Goal: Task Accomplishment & Management: Use online tool/utility

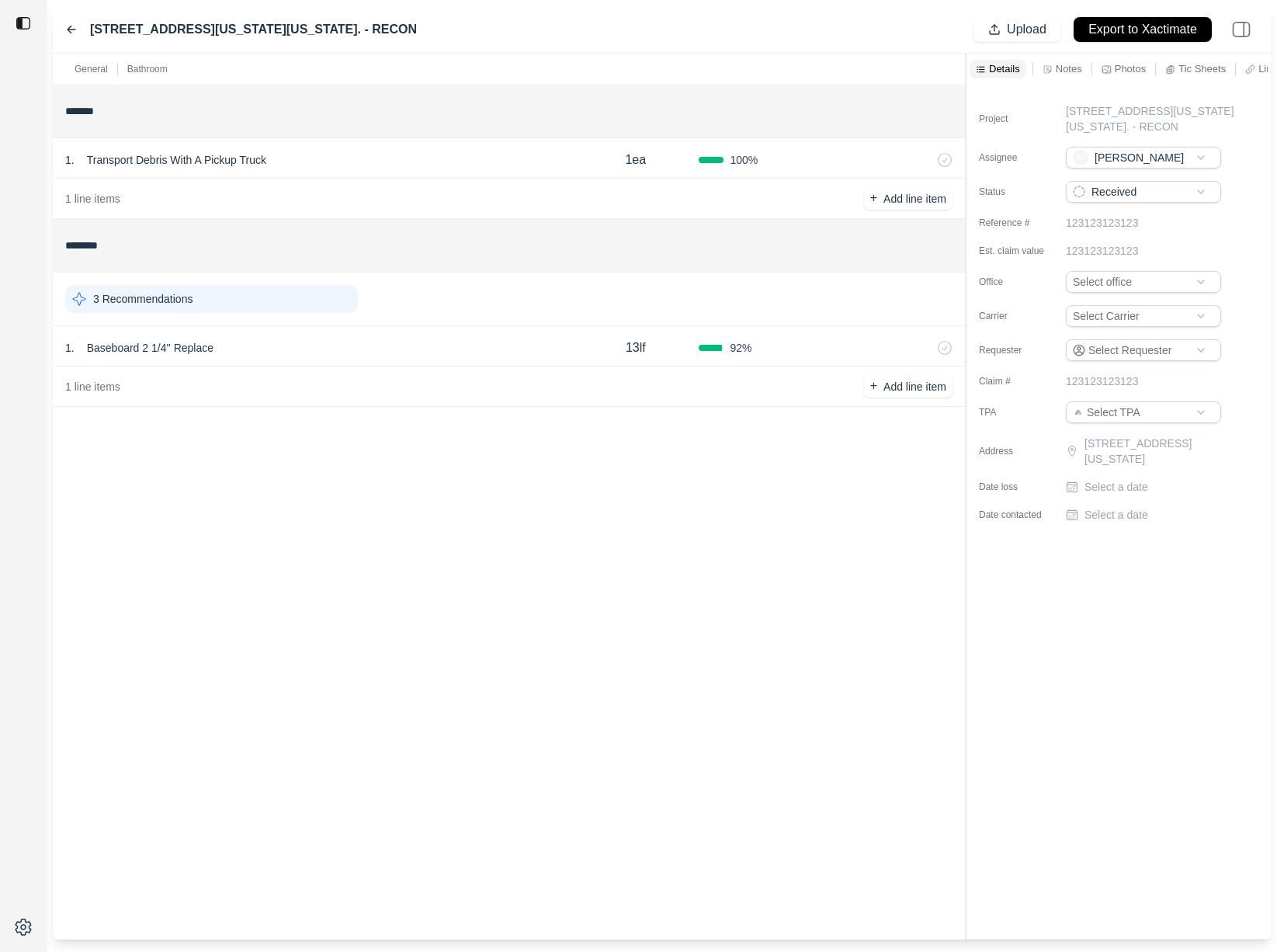
click at [423, 337] on div "1 . Baseboard 2 1/4'' Replace" at bounding box center [319, 347] width 507 height 21
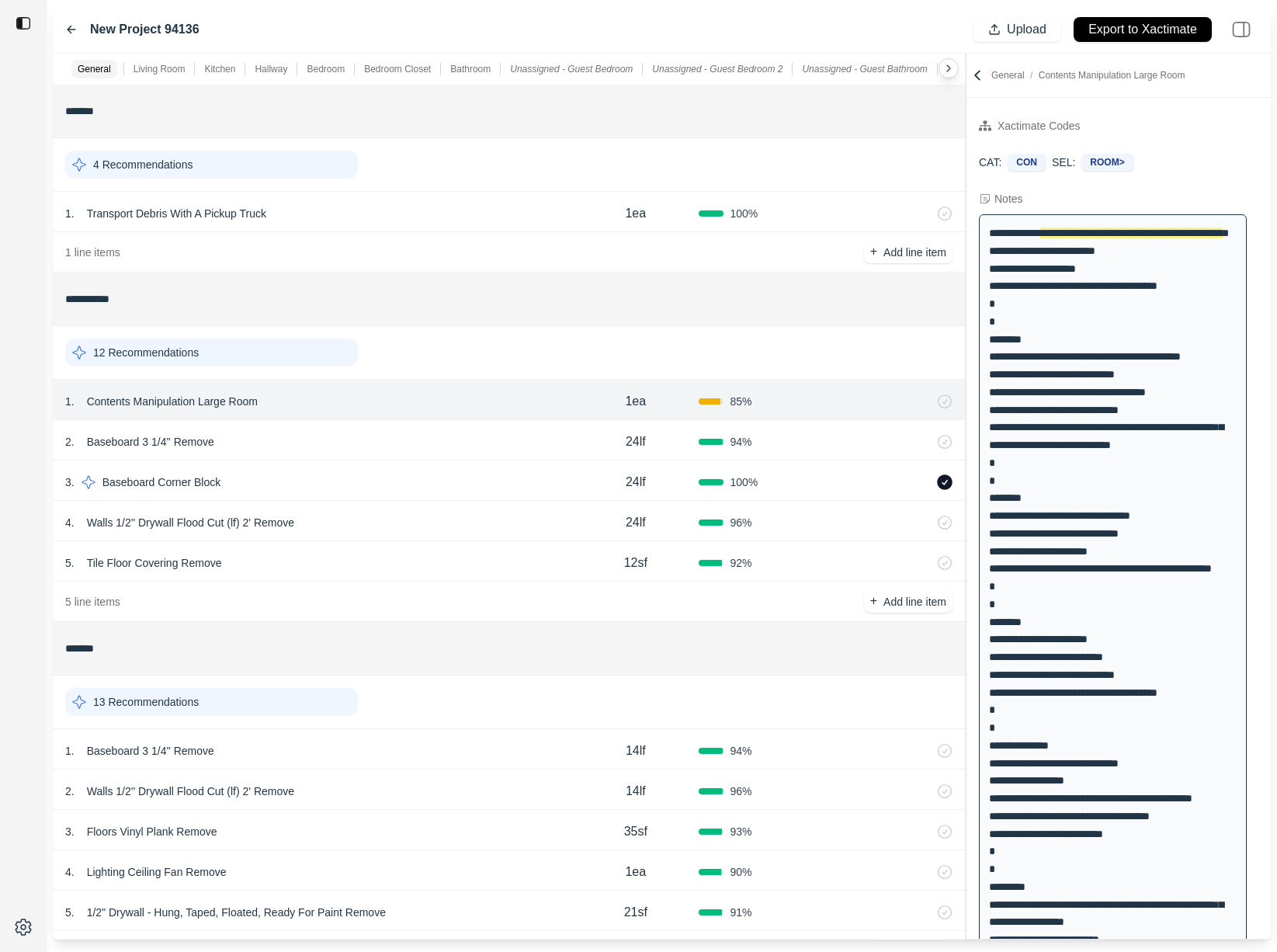
scroll to position [325, 0]
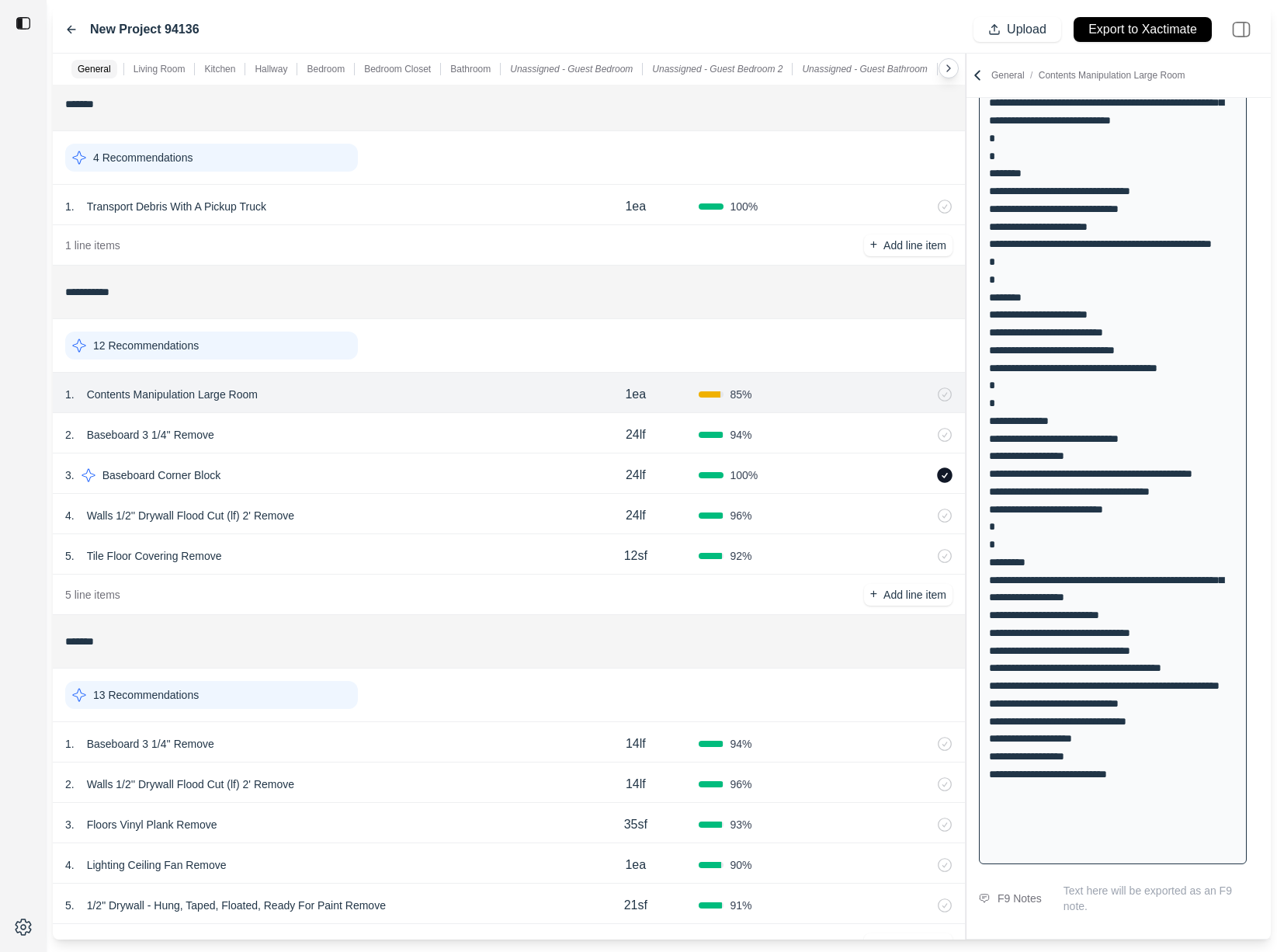
click at [219, 346] on div "12 Recommendations" at bounding box center [211, 345] width 293 height 28
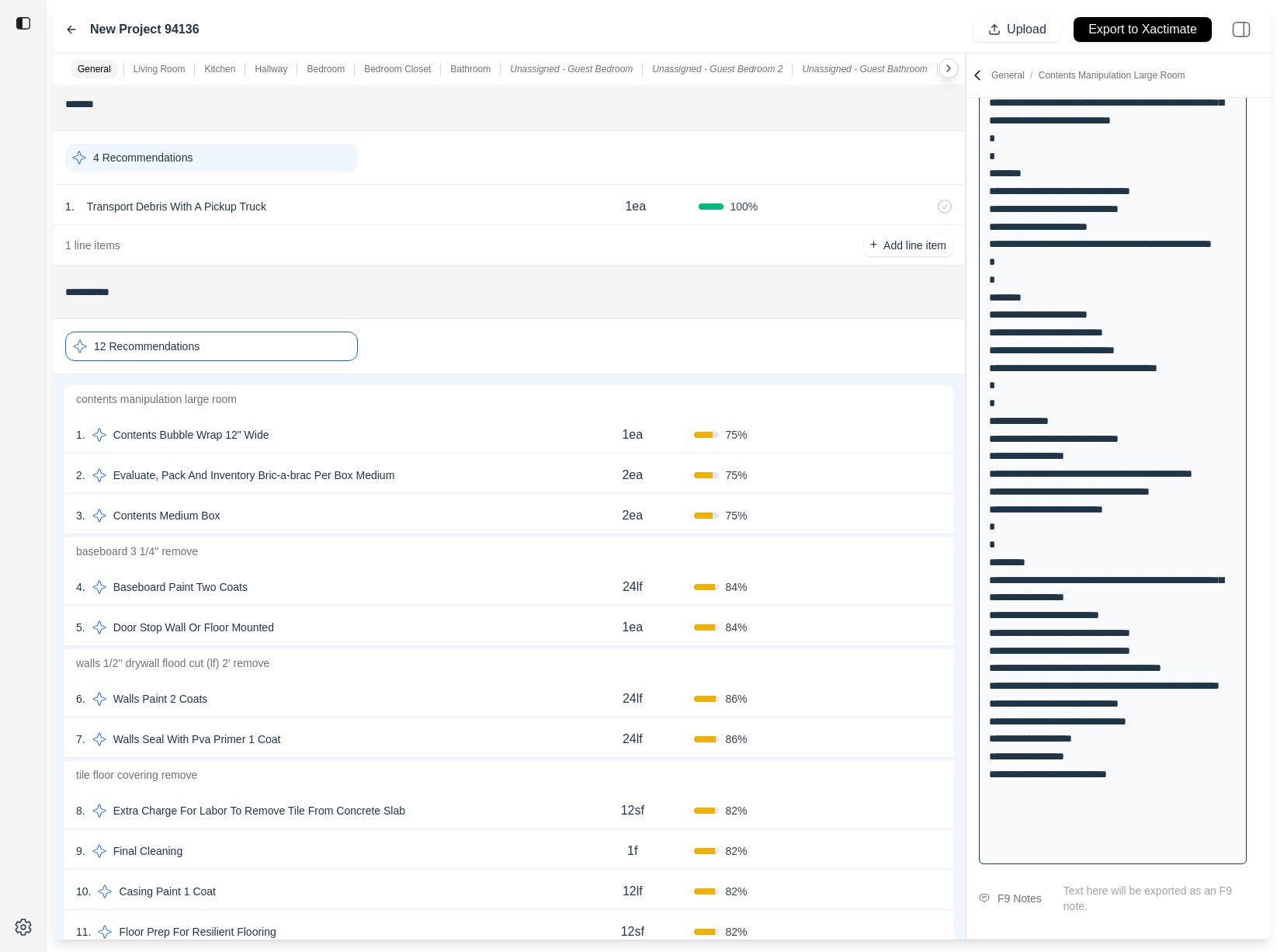
click at [263, 595] on div "4 . Baseboard Paint Two Coats" at bounding box center [324, 586] width 495 height 21
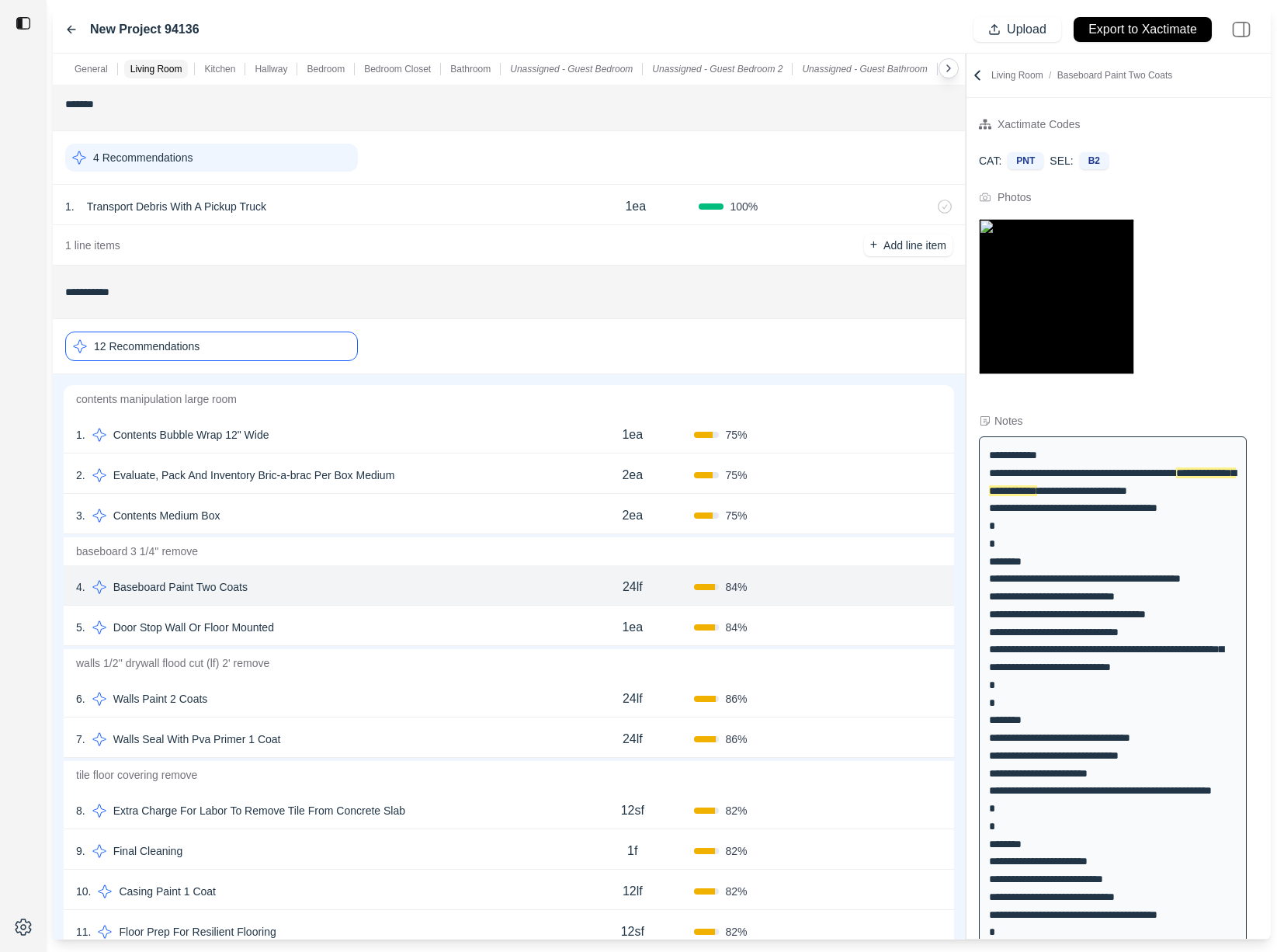
scroll to position [0, 0]
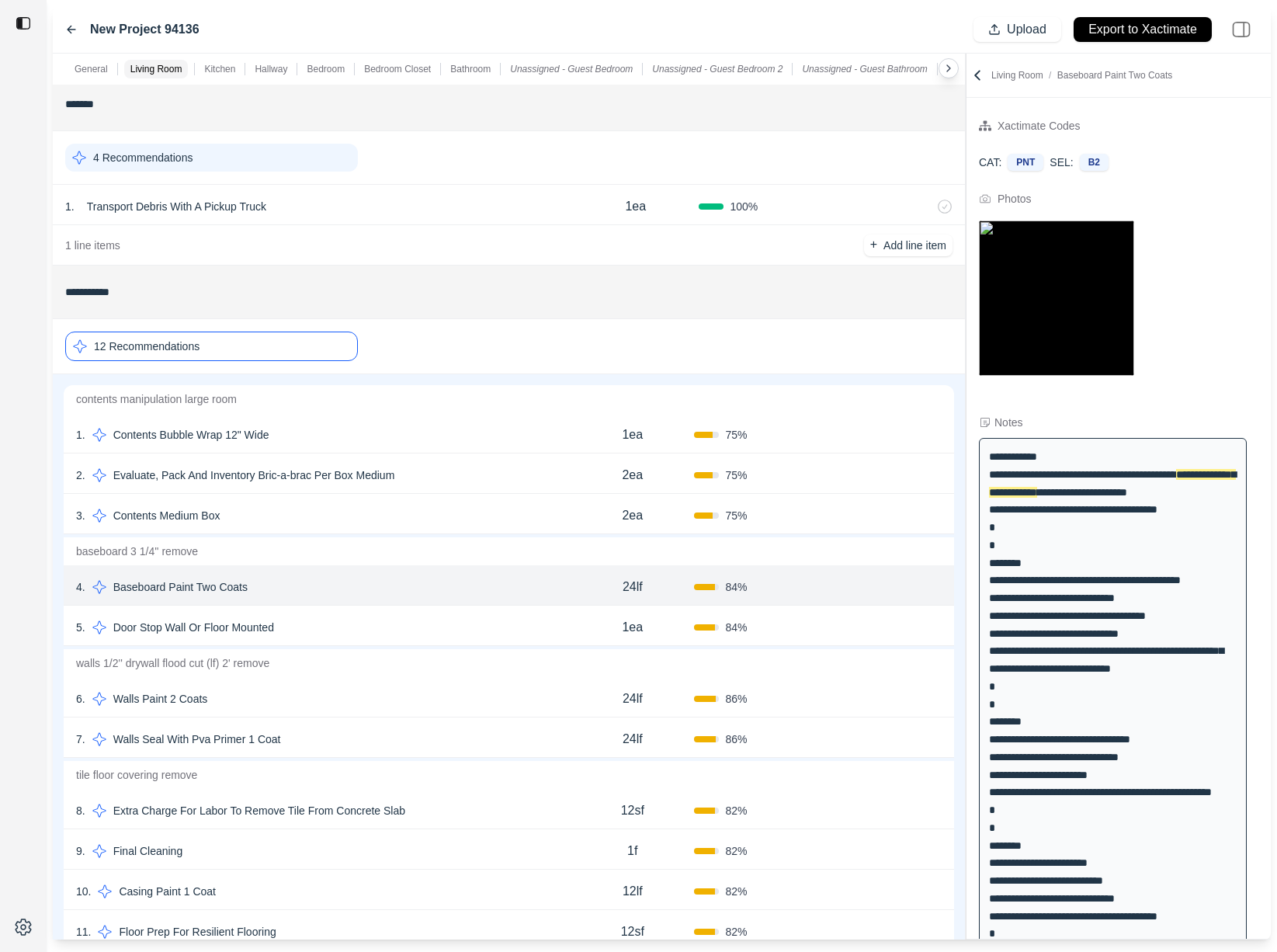
click at [331, 624] on div "5 . Door Stop Wall Or Floor Mounted" at bounding box center [324, 626] width 495 height 21
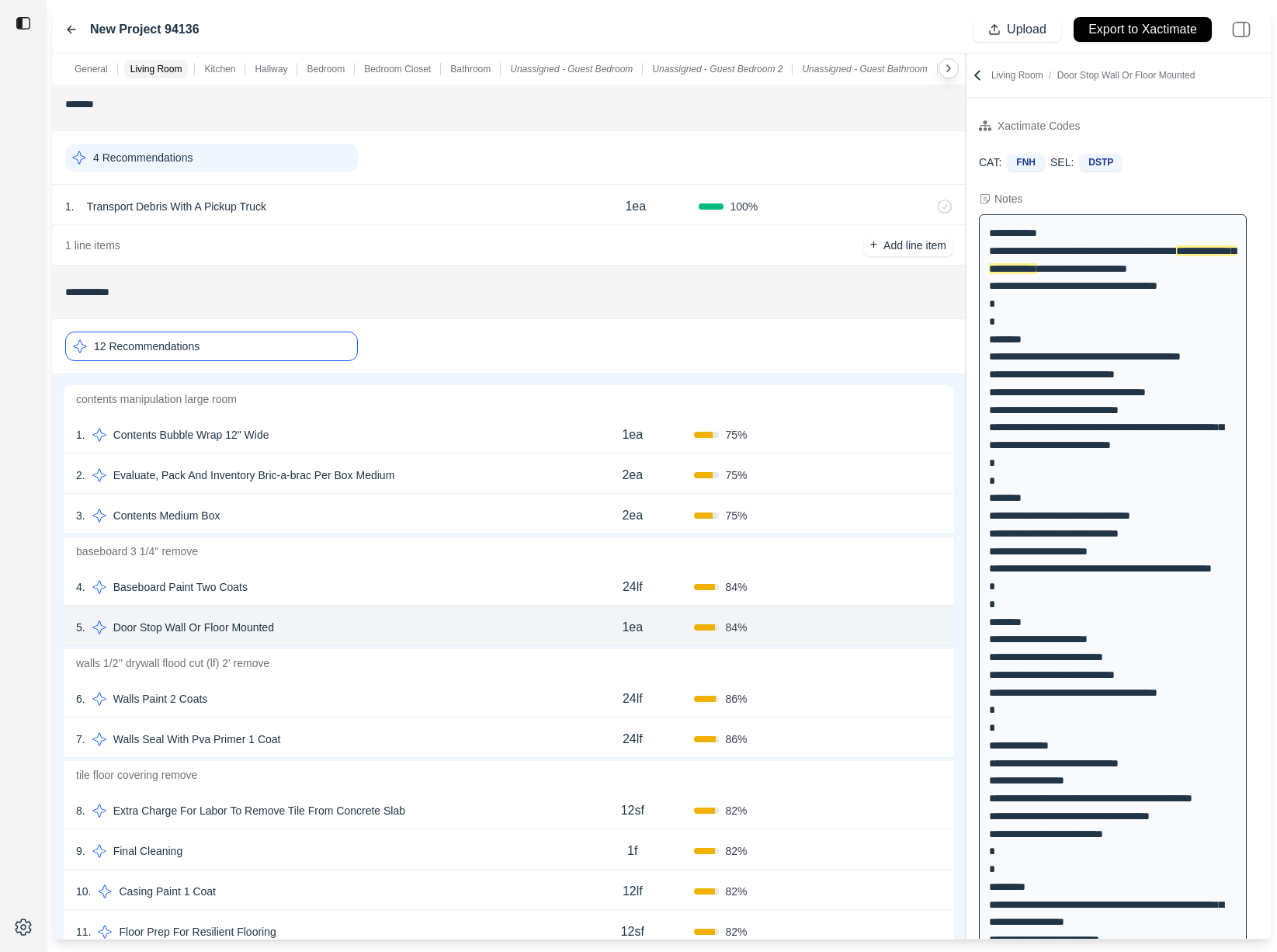
click at [334, 713] on div "6 . Walls Paint 2 Coats 24lf 86 % Confirm" at bounding box center [509, 697] width 890 height 40
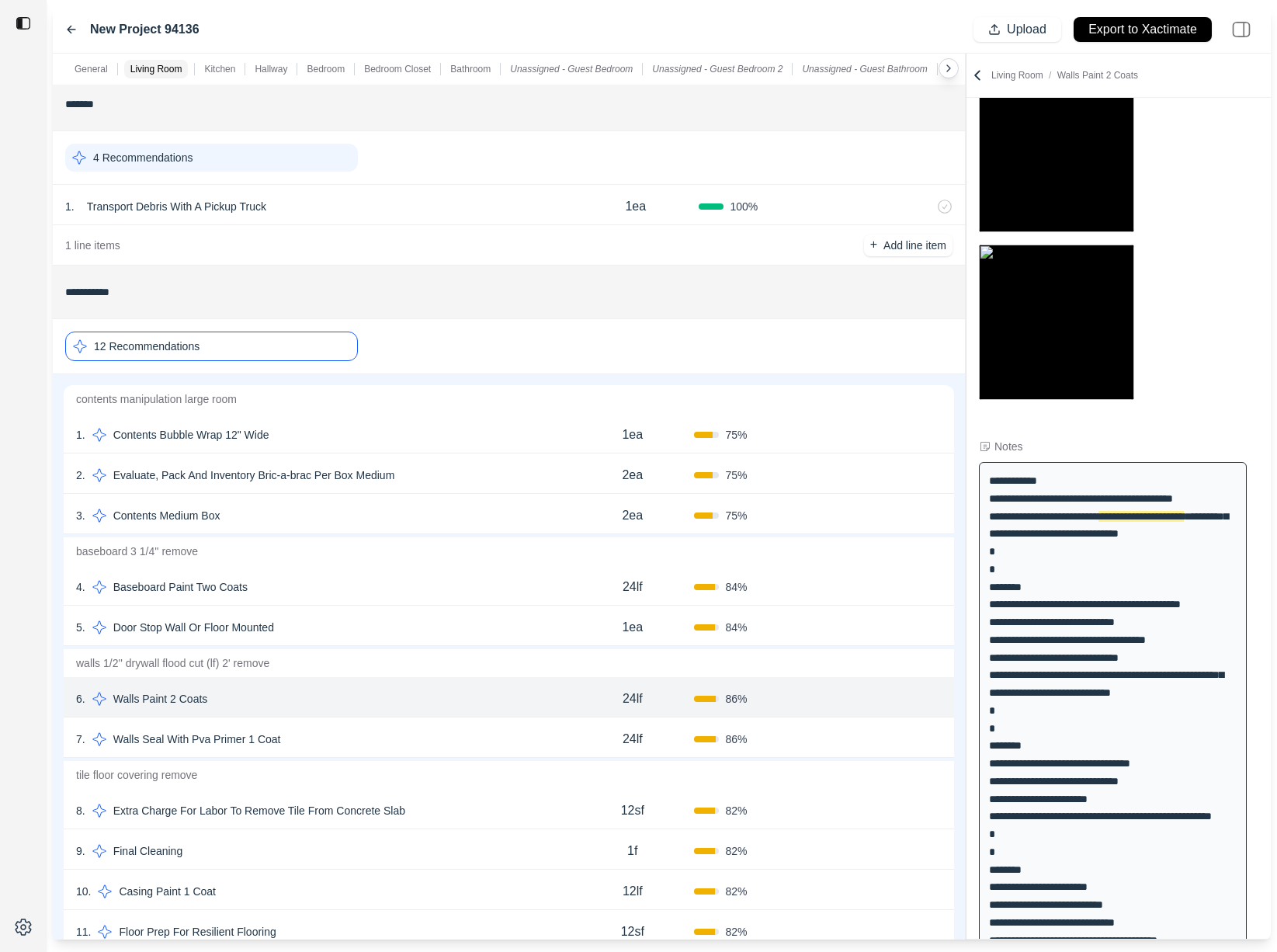
scroll to position [159, 0]
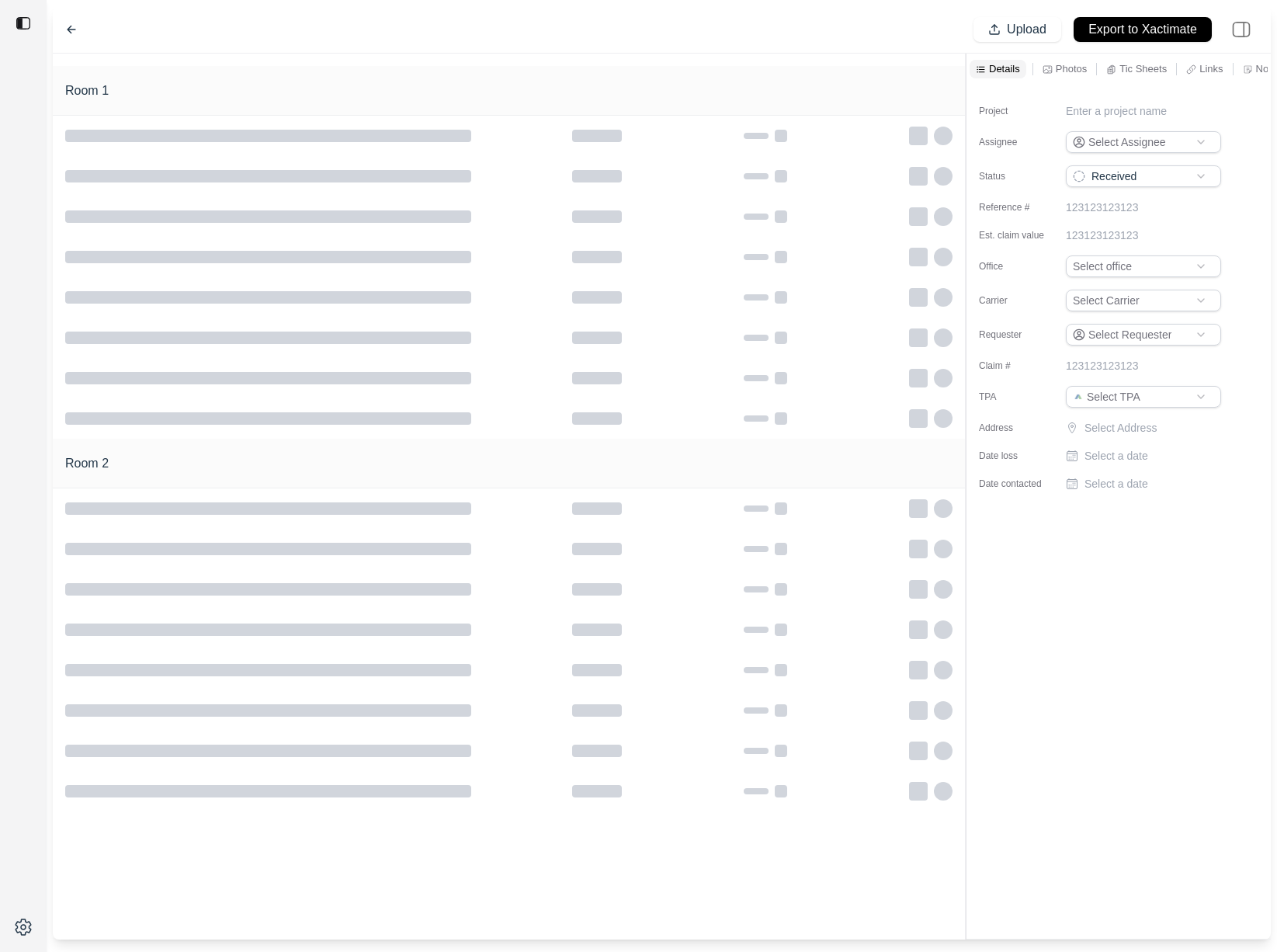
type input "**********"
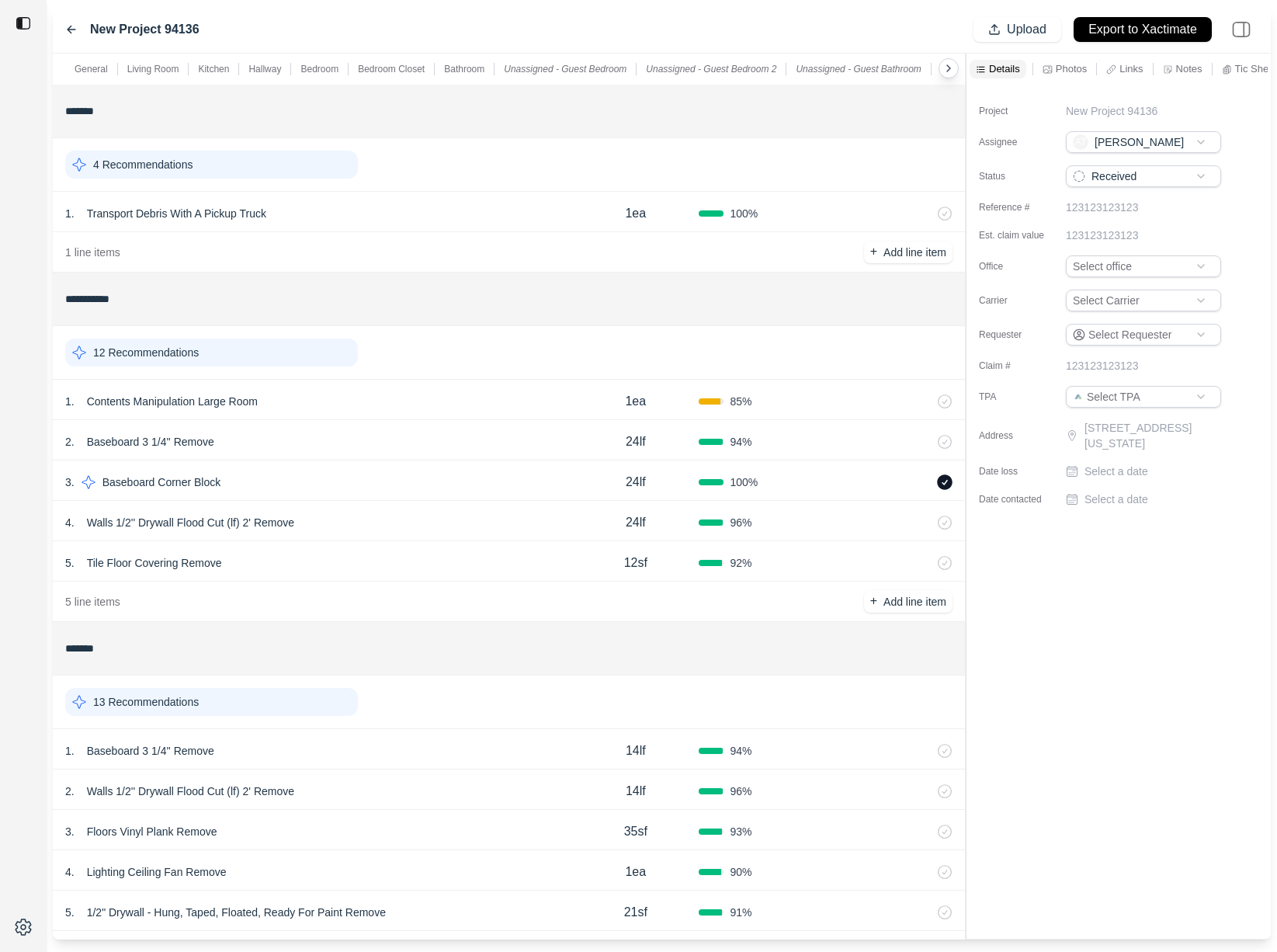
click at [298, 354] on div "12 Recommendations" at bounding box center [211, 352] width 293 height 28
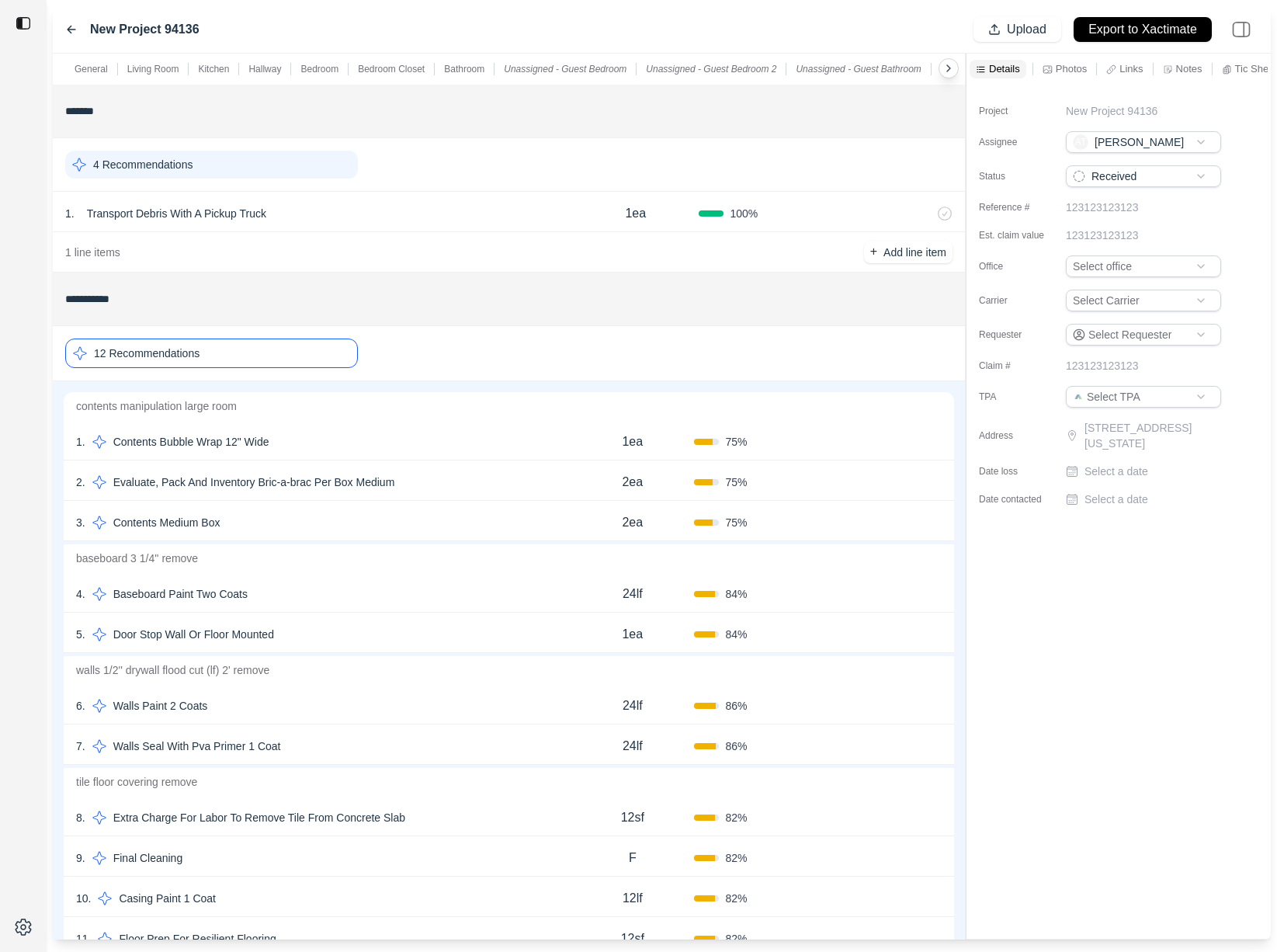
click at [354, 594] on div "4 . Baseboard Paint Two Coats" at bounding box center [324, 594] width 495 height 21
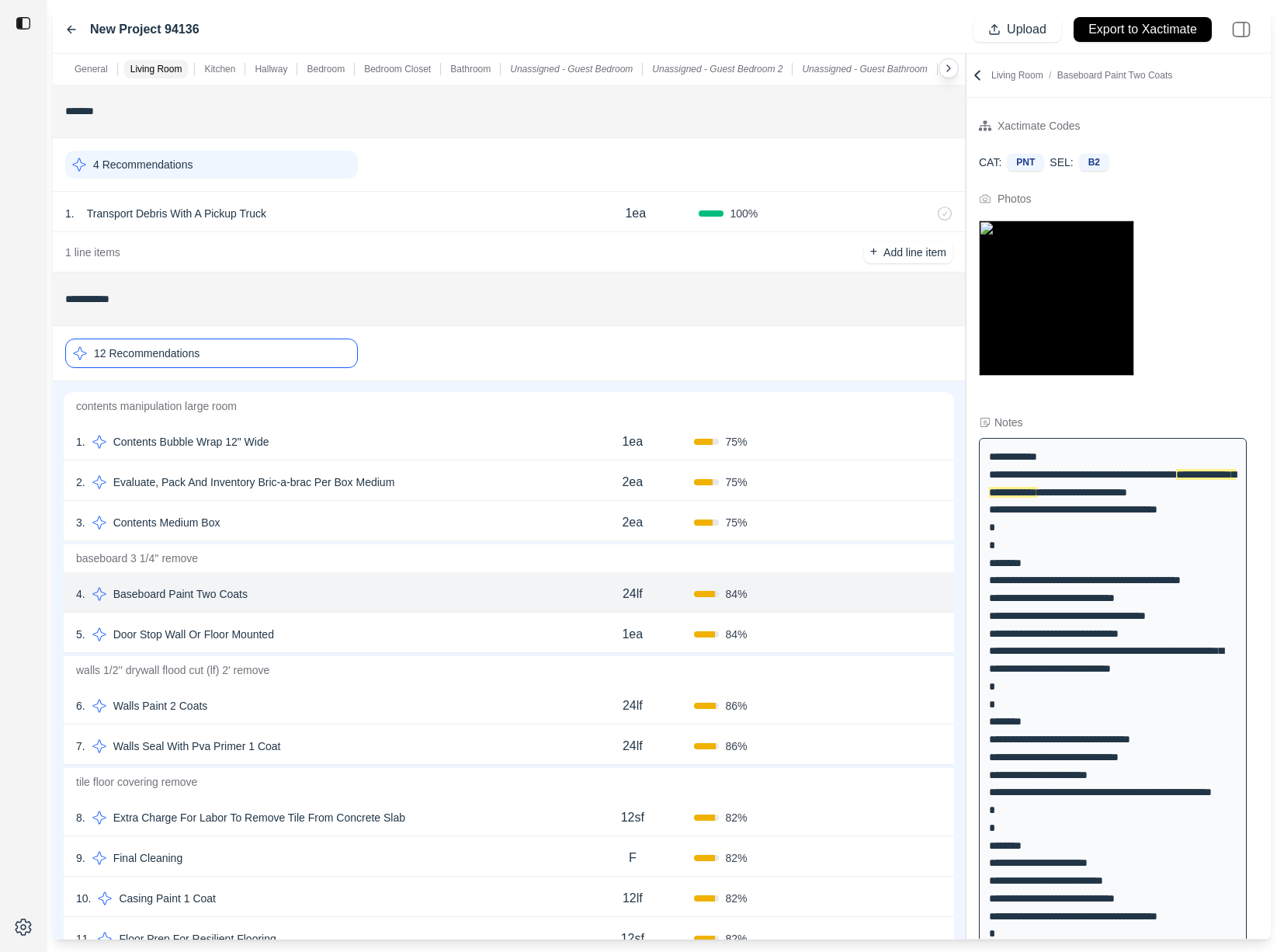
click at [367, 638] on div "5 . Door Stop Wall Or Floor Mounted" at bounding box center [324, 633] width 495 height 21
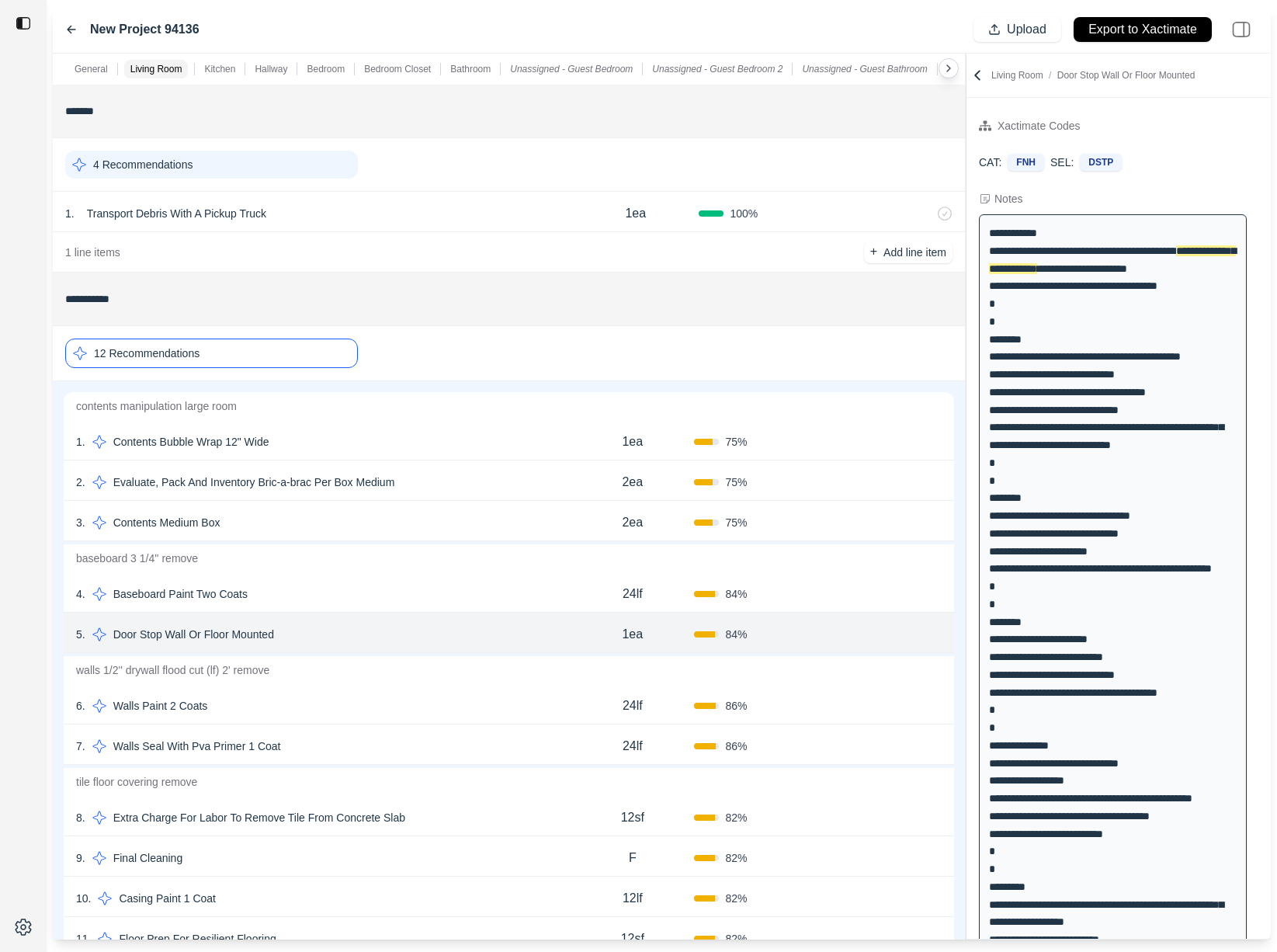
click at [383, 587] on div "4 . Baseboard Paint Two Coats" at bounding box center [324, 594] width 495 height 21
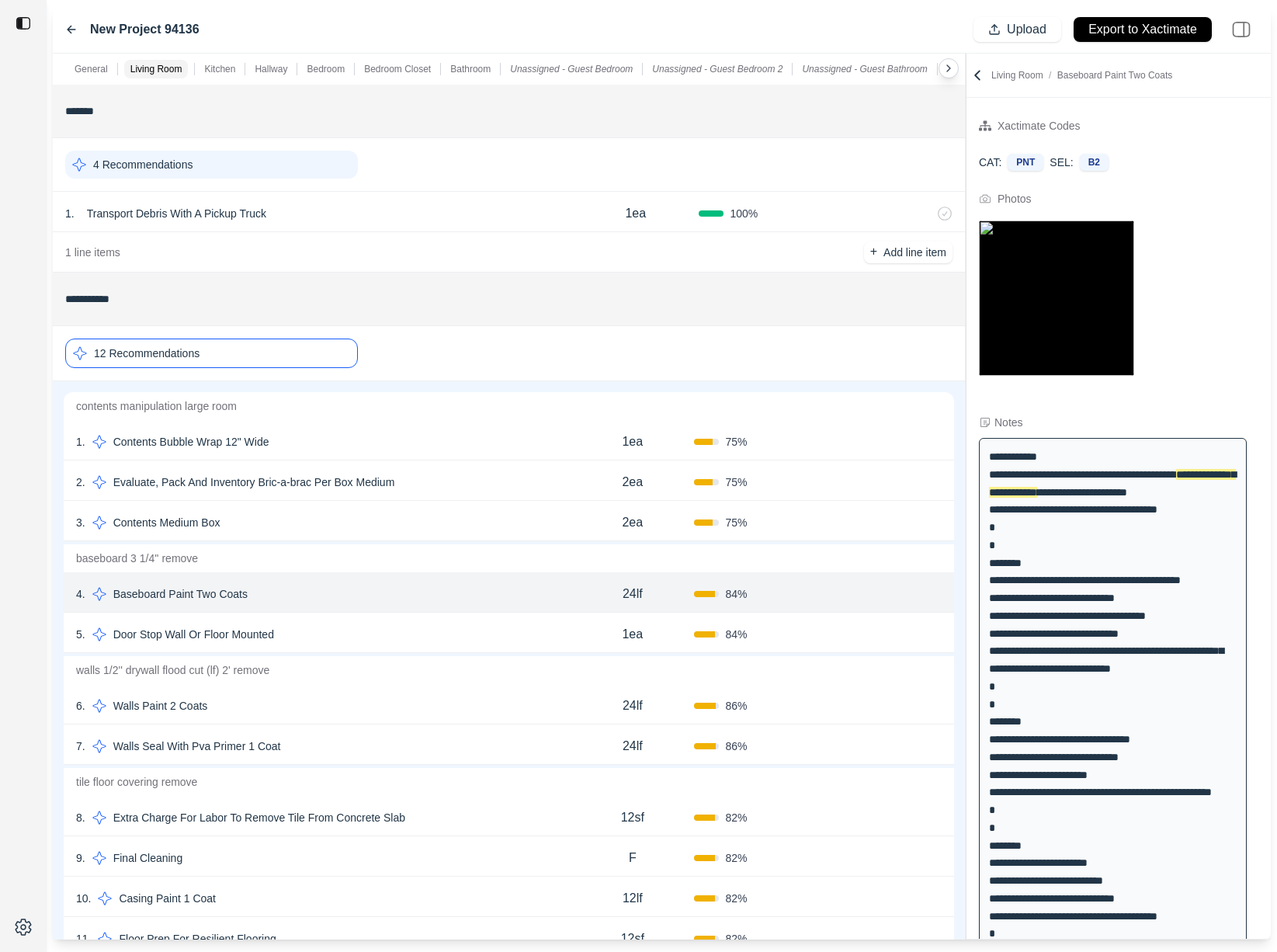
click at [278, 355] on div "12 Recommendations" at bounding box center [211, 353] width 293 height 29
